Goal: Check status: Check status

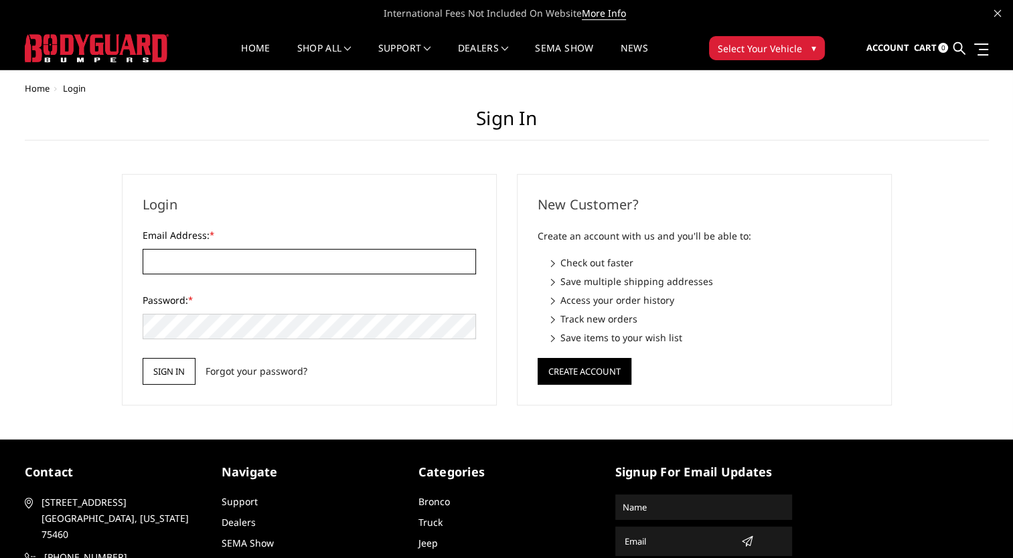
type input "[EMAIL_ADDRESS][DOMAIN_NAME]"
click at [169, 373] on input "Sign in" at bounding box center [169, 371] width 53 height 27
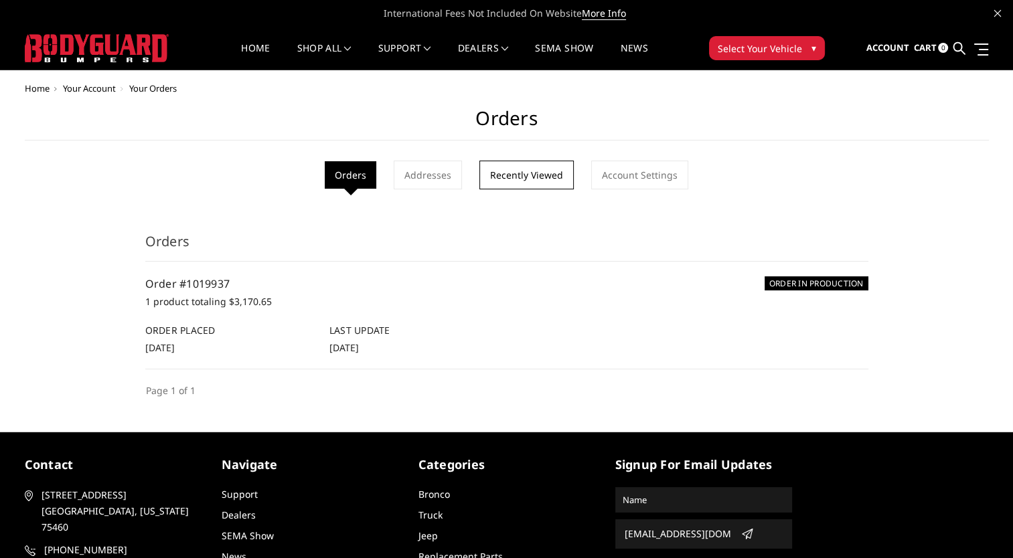
click at [529, 176] on link "Recently Viewed" at bounding box center [526, 175] width 94 height 29
